Goal: Information Seeking & Learning: Learn about a topic

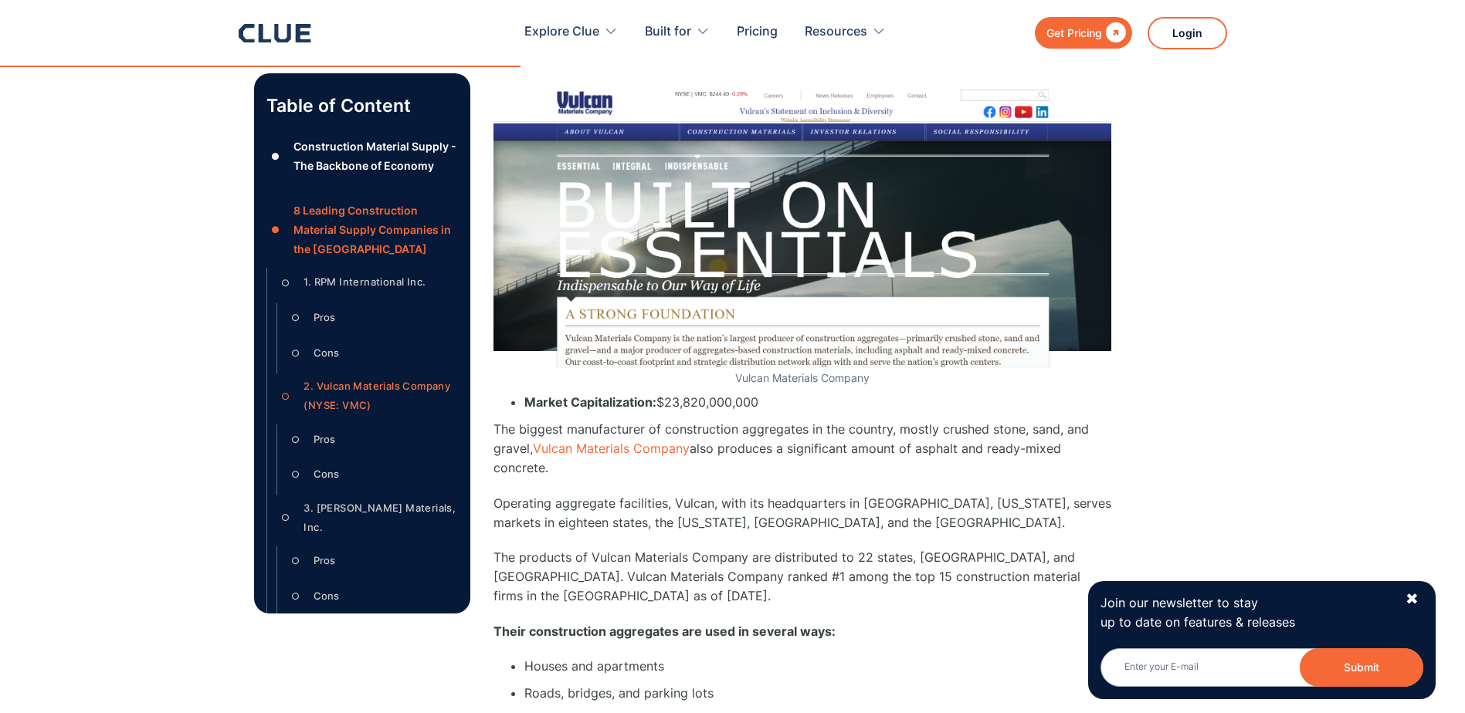
scroll to position [4478, 0]
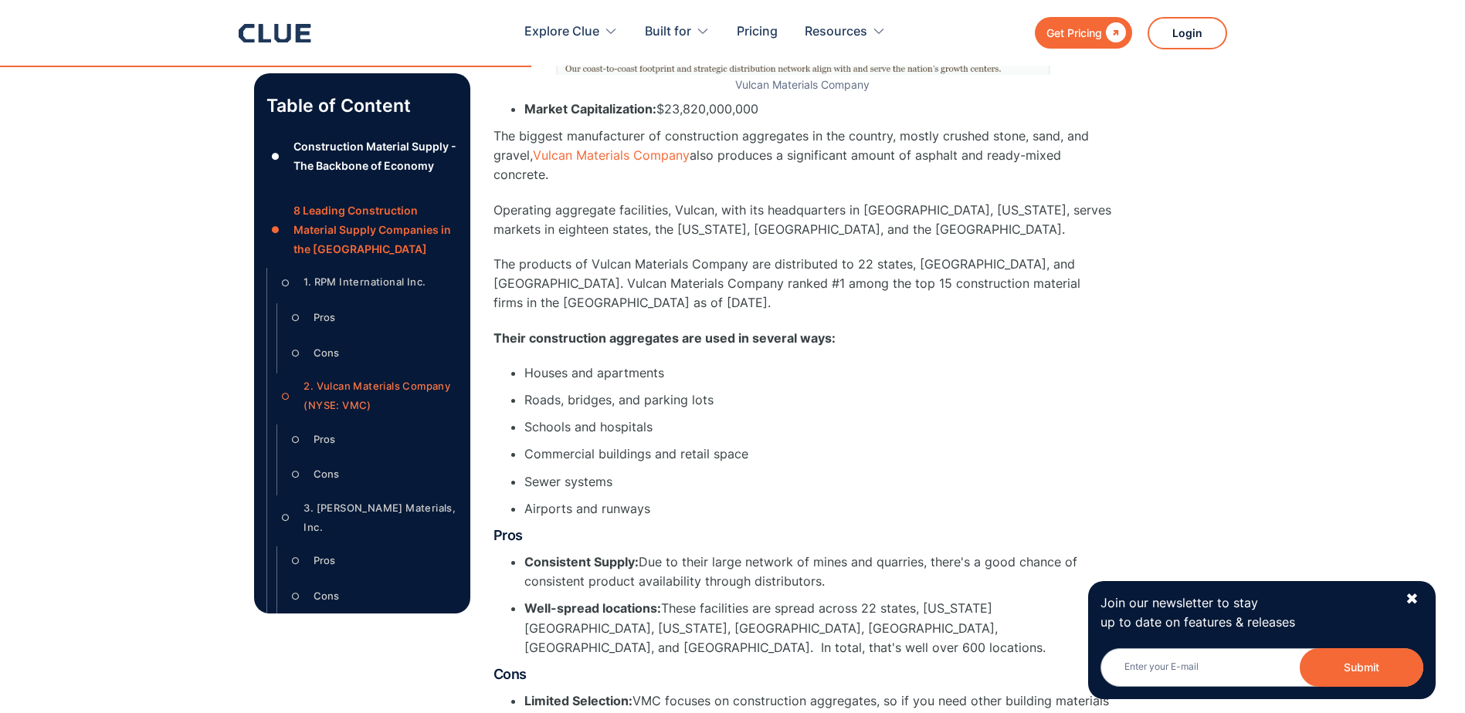
drag, startPoint x: 1415, startPoint y: 594, endPoint x: 1378, endPoint y: 547, distance: 59.9
click at [1415, 594] on div "✖" at bounding box center [1411, 599] width 13 height 19
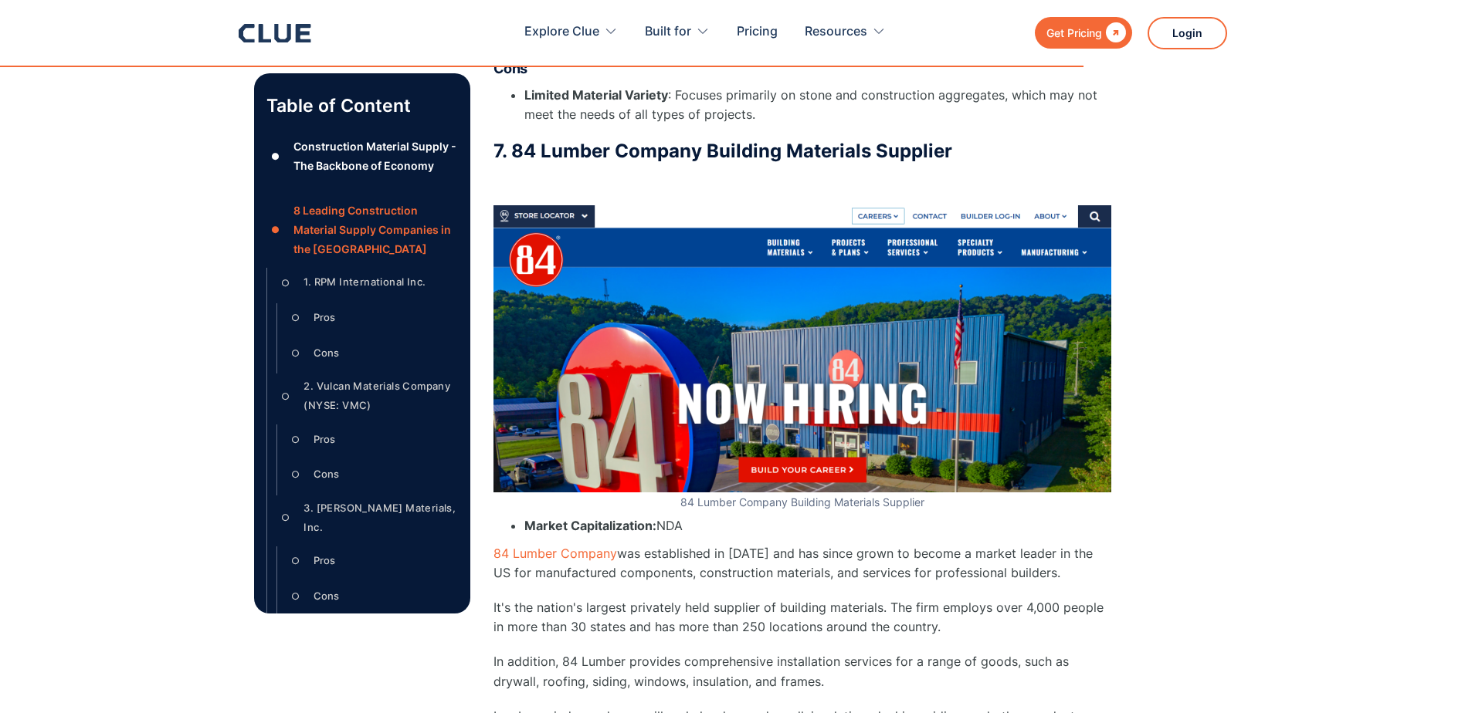
scroll to position [10114, 0]
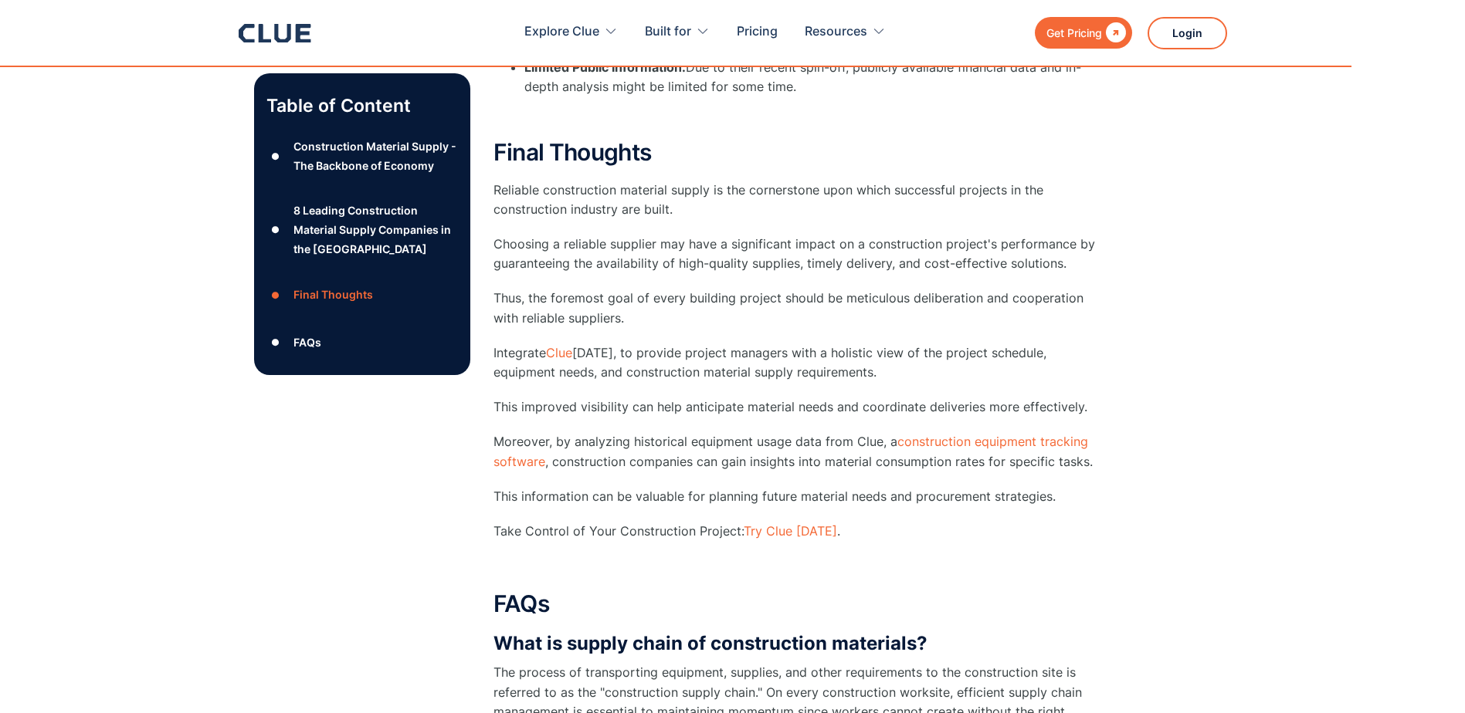
scroll to position [13280, 0]
